Goal: Communication & Community: Connect with others

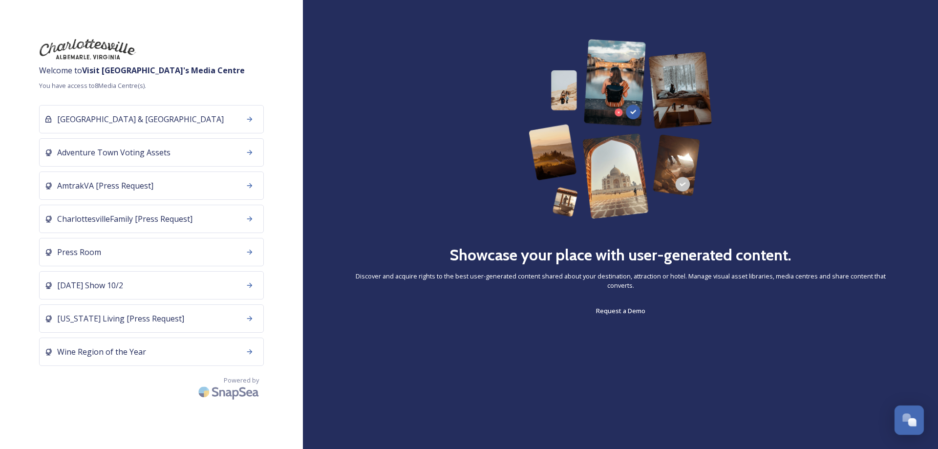
click at [909, 421] on div "Open Chat" at bounding box center [913, 422] width 8 height 8
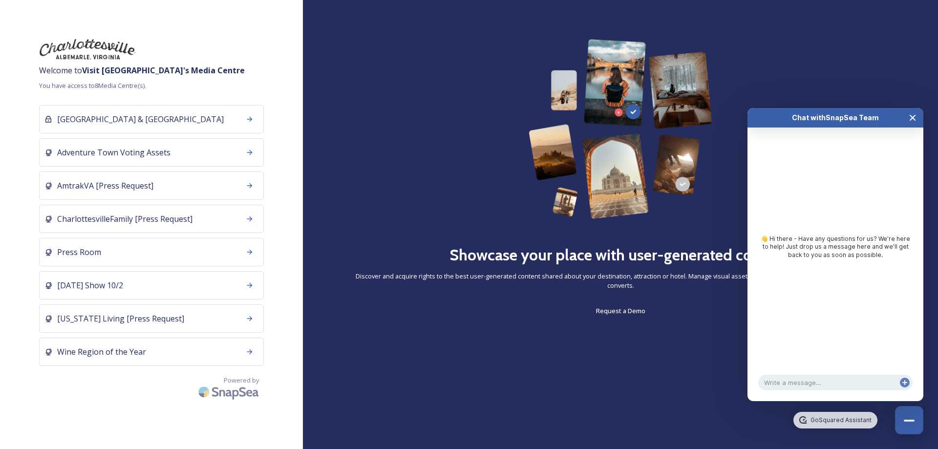
click at [914, 114] on icon "Close Chat" at bounding box center [913, 118] width 8 height 8
